Goal: Entertainment & Leisure: Consume media (video, audio)

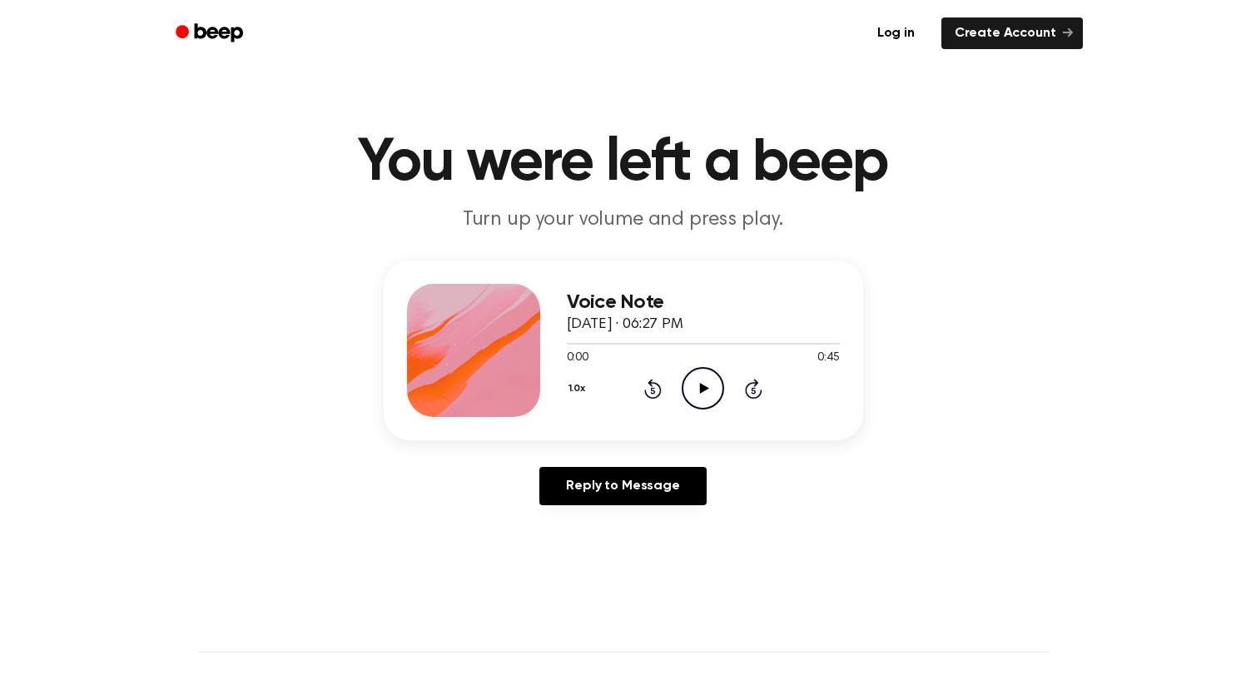
click at [706, 382] on icon "Play Audio" at bounding box center [702, 388] width 42 height 42
click at [699, 339] on div at bounding box center [703, 342] width 273 height 13
click at [702, 392] on icon "Pause Audio" at bounding box center [702, 388] width 42 height 42
click at [701, 389] on icon at bounding box center [704, 388] width 9 height 11
click at [673, 345] on div at bounding box center [703, 342] width 273 height 13
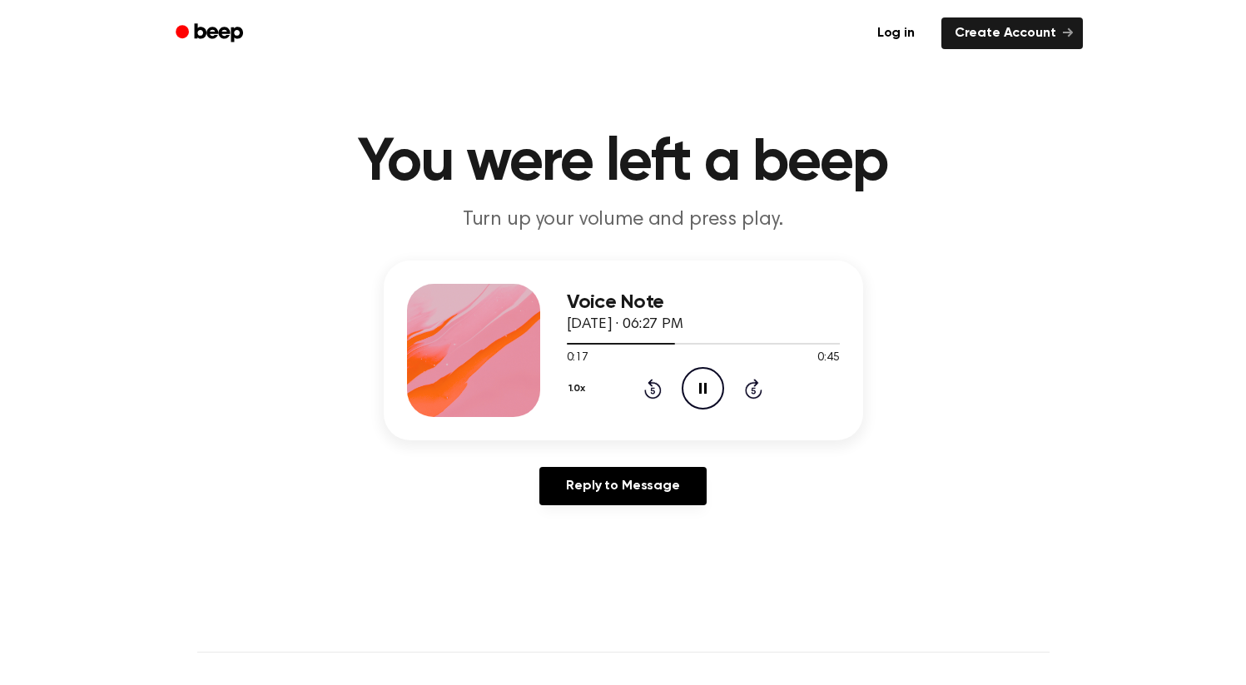
click at [732, 395] on div "1.0x Rewind 5 seconds Pause Audio Skip 5 seconds" at bounding box center [703, 388] width 273 height 42
click at [706, 394] on icon "Pause Audio" at bounding box center [702, 388] width 42 height 42
click at [702, 389] on icon at bounding box center [704, 388] width 9 height 11
click at [717, 339] on div at bounding box center [703, 342] width 273 height 13
click at [700, 372] on icon "Pause Audio" at bounding box center [702, 388] width 42 height 42
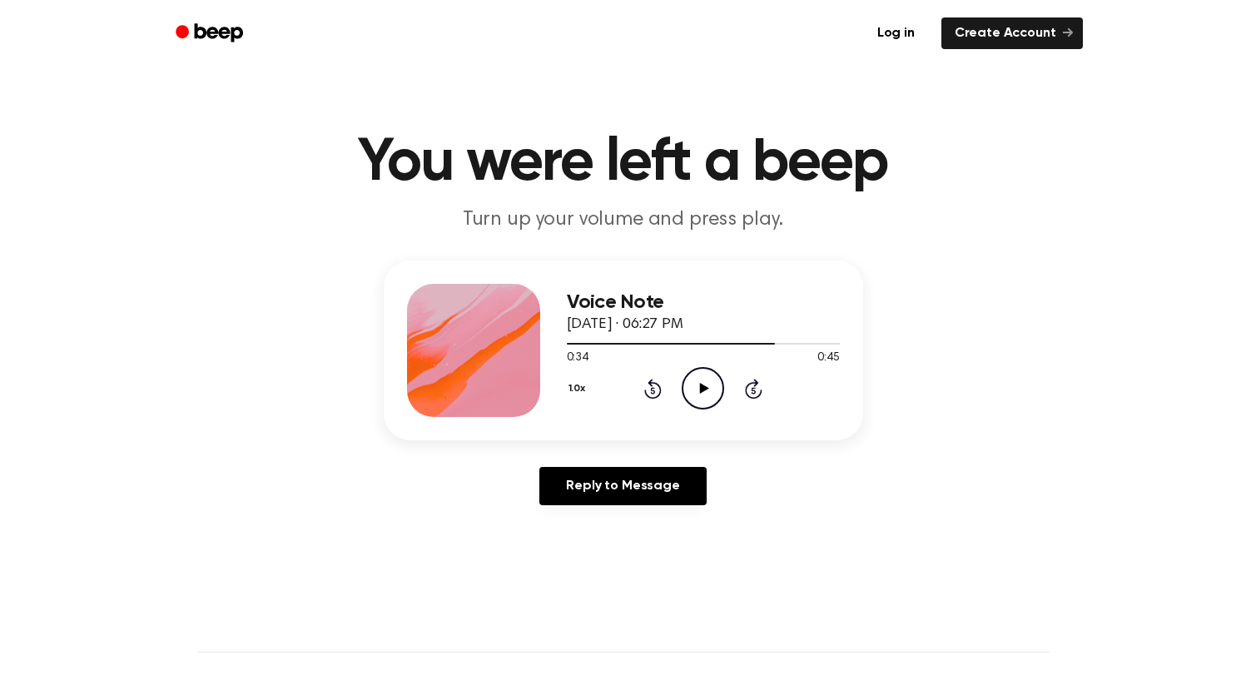
click at [701, 379] on icon "Play Audio" at bounding box center [702, 388] width 42 height 42
click at [706, 341] on div at bounding box center [703, 342] width 273 height 13
click at [708, 384] on icon "Play Audio" at bounding box center [702, 388] width 42 height 42
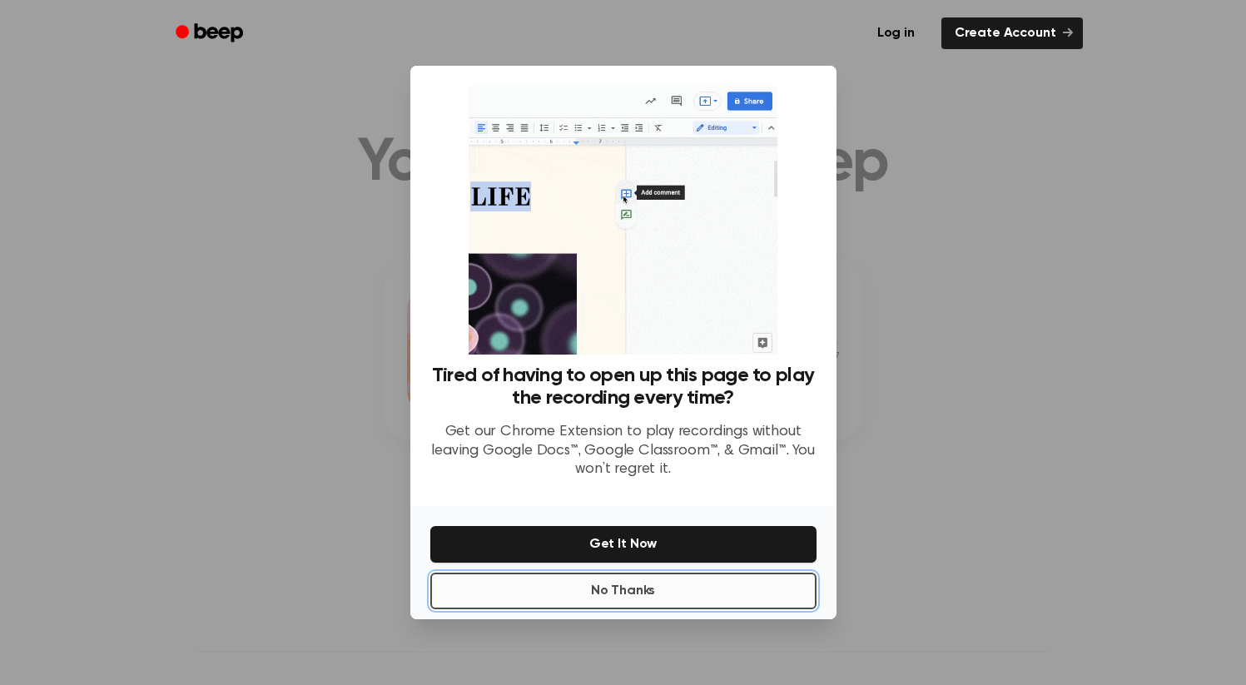
click at [651, 586] on button "No Thanks" at bounding box center [623, 590] width 386 height 37
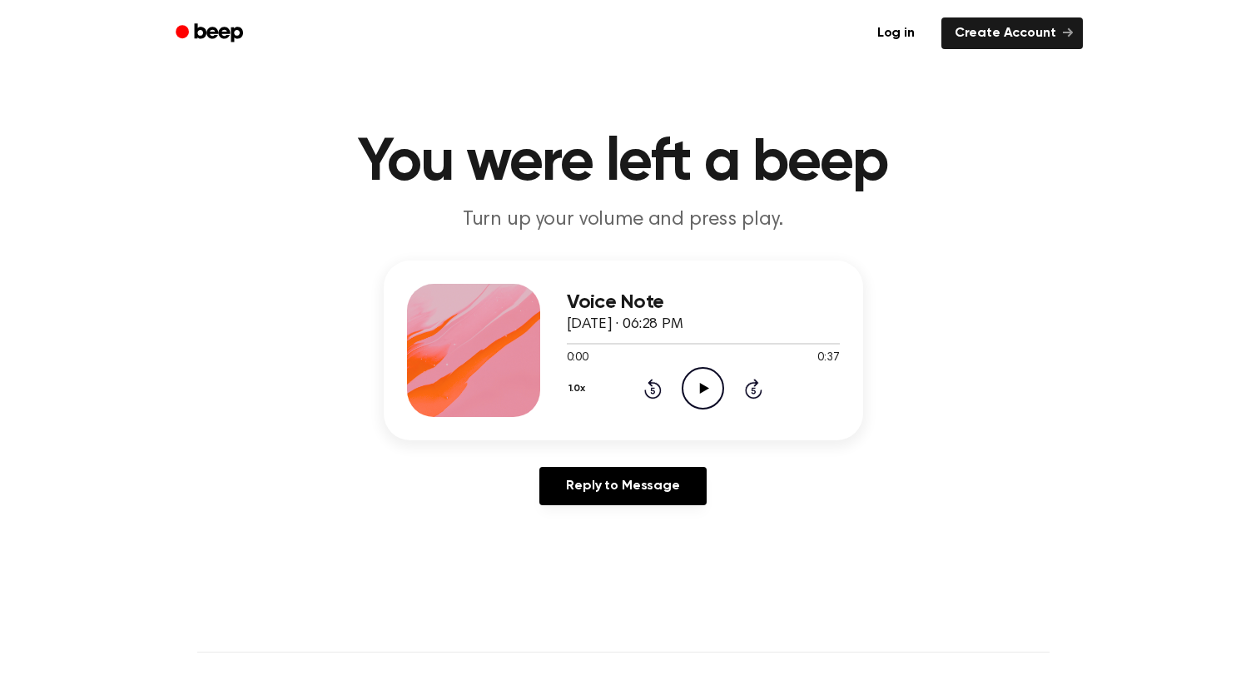
click at [703, 376] on icon "Play Audio" at bounding box center [702, 388] width 42 height 42
click at [705, 409] on circle at bounding box center [702, 388] width 41 height 41
click at [714, 395] on icon "Play Audio" at bounding box center [702, 388] width 42 height 42
click at [698, 390] on icon "Play Audio" at bounding box center [702, 388] width 42 height 42
click at [685, 395] on icon "Play Audio" at bounding box center [702, 388] width 42 height 42
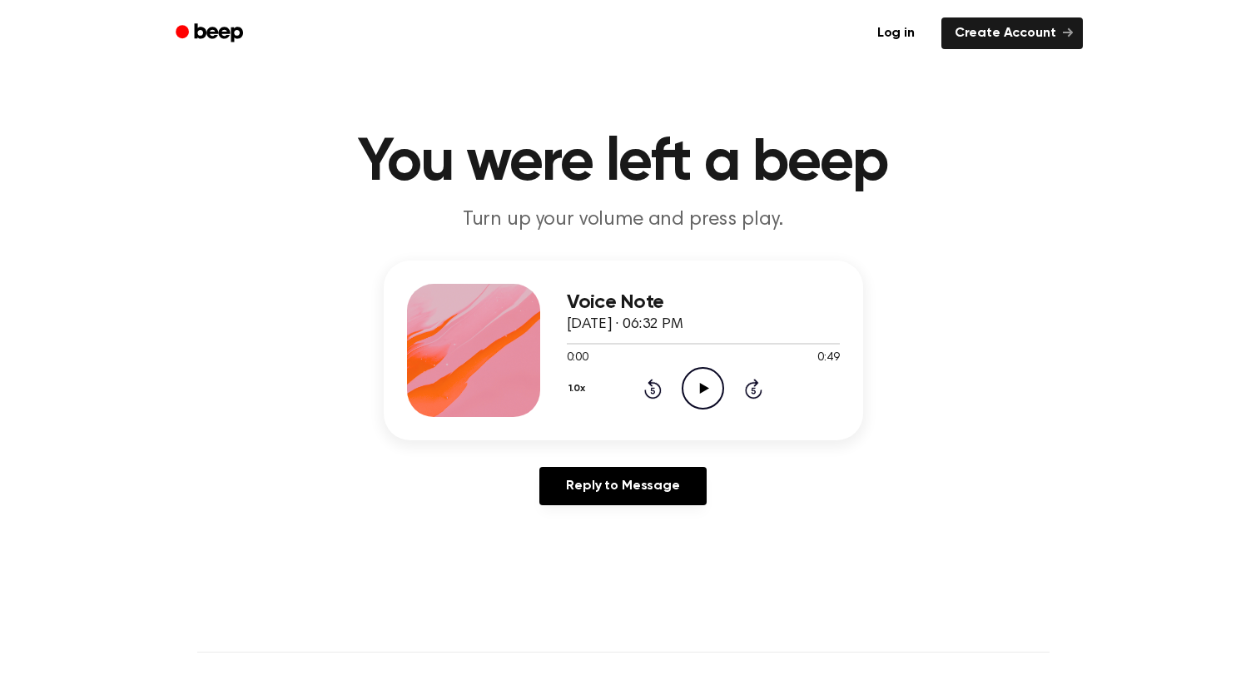
click at [694, 391] on icon "Play Audio" at bounding box center [702, 388] width 42 height 42
click at [694, 408] on icon "Pause Audio" at bounding box center [702, 388] width 42 height 42
click at [709, 377] on icon "Play Audio" at bounding box center [702, 388] width 42 height 42
click at [664, 379] on div "1.0x Rewind 5 seconds Play Audio Skip 5 seconds" at bounding box center [703, 388] width 273 height 42
click at [706, 386] on icon "Play Audio" at bounding box center [702, 388] width 42 height 42
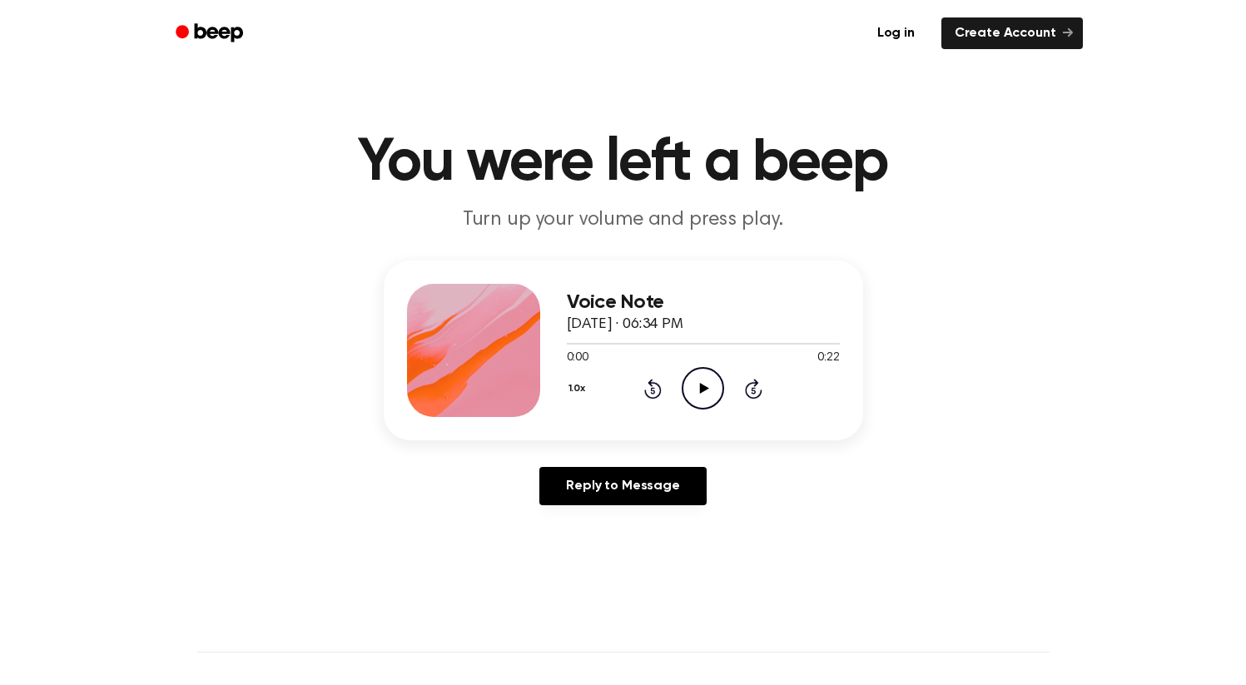
click at [678, 383] on div "1.0x Rewind 5 seconds Play Audio Skip 5 seconds" at bounding box center [703, 388] width 273 height 42
click at [709, 371] on icon "Play Audio" at bounding box center [702, 388] width 42 height 42
click at [690, 384] on icon "Play Audio" at bounding box center [702, 388] width 42 height 42
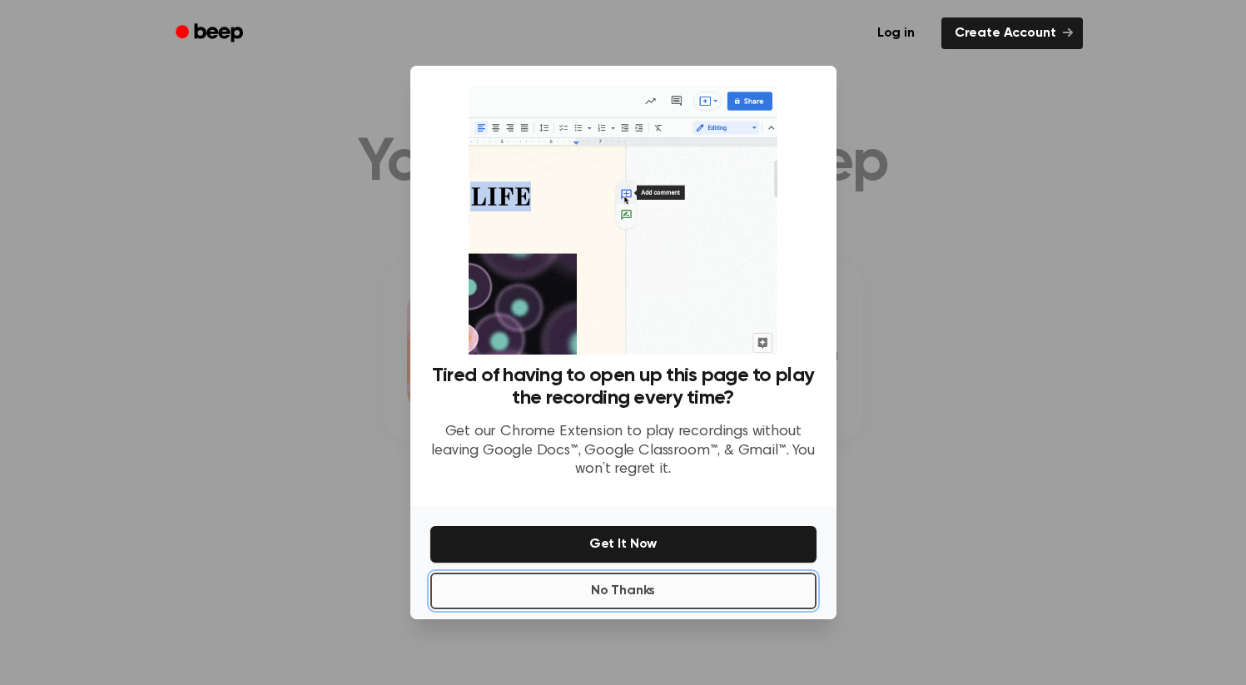
click at [657, 596] on button "No Thanks" at bounding box center [623, 590] width 386 height 37
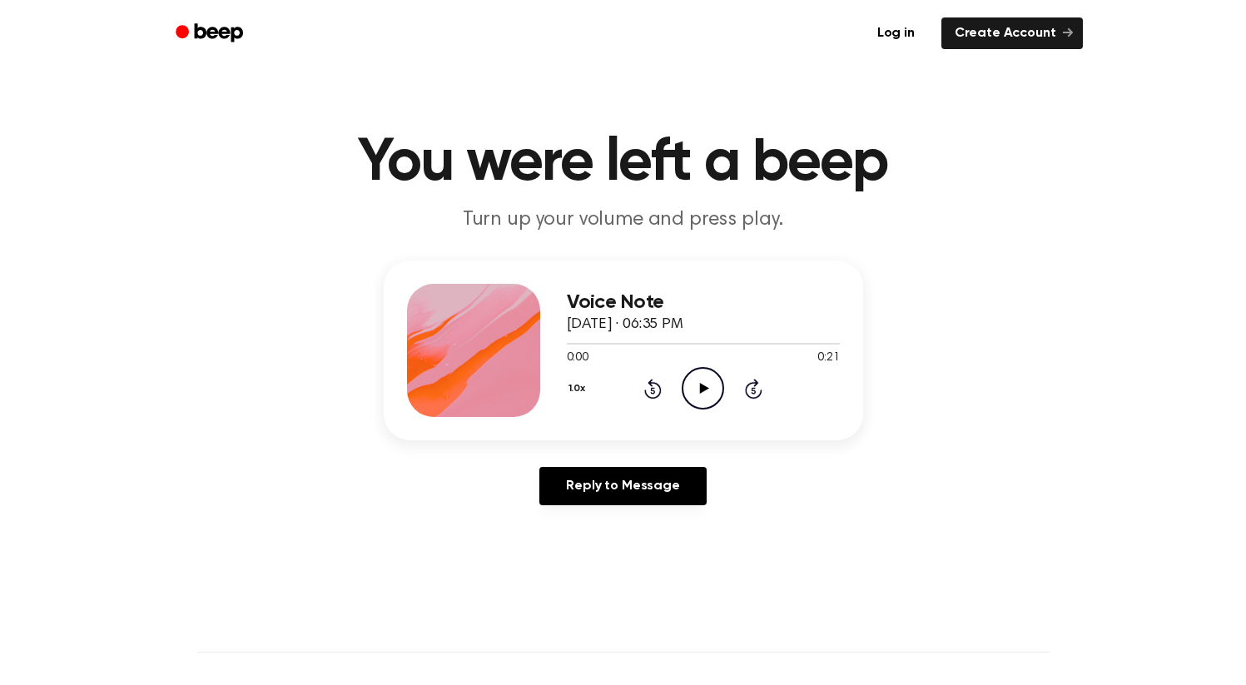
click at [691, 381] on icon "Play Audio" at bounding box center [702, 388] width 42 height 42
click at [693, 379] on icon "Play Audio" at bounding box center [702, 388] width 42 height 42
click at [696, 400] on icon "Play Audio" at bounding box center [702, 388] width 42 height 42
click at [688, 393] on icon "Play Audio" at bounding box center [702, 388] width 42 height 42
click at [707, 389] on icon "Play Audio" at bounding box center [702, 388] width 42 height 42
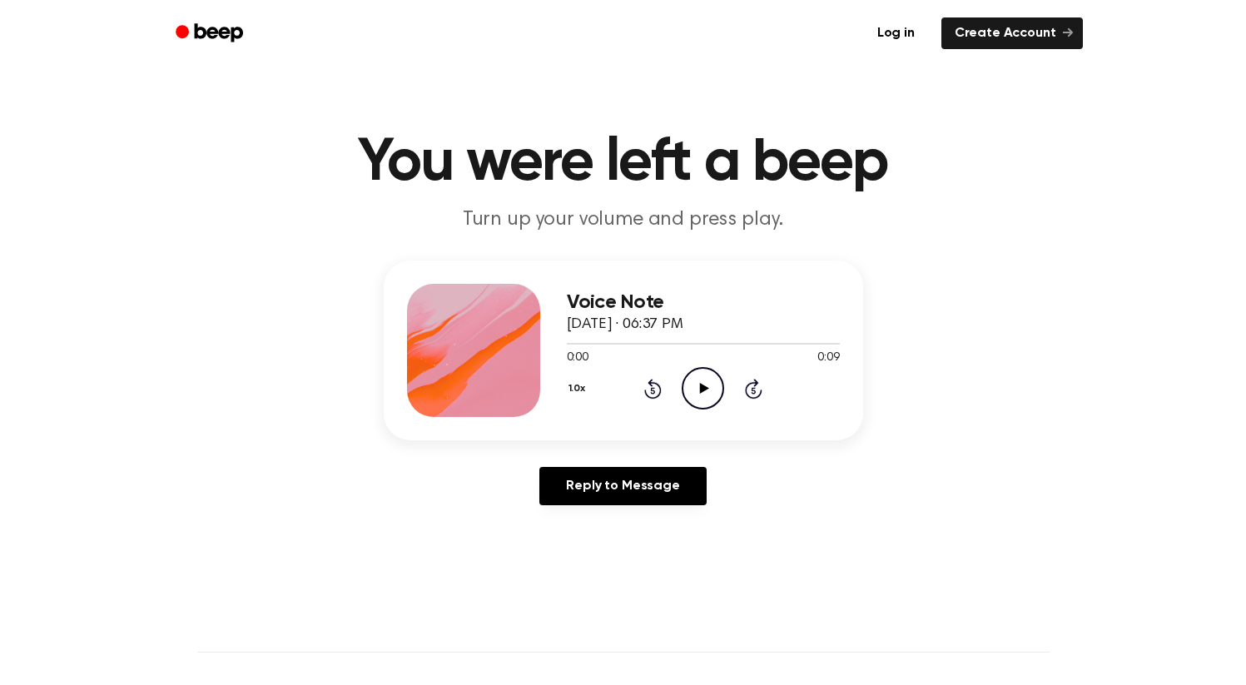
click at [712, 386] on icon "Play Audio" at bounding box center [702, 388] width 42 height 42
